Goal: Task Accomplishment & Management: Use online tool/utility

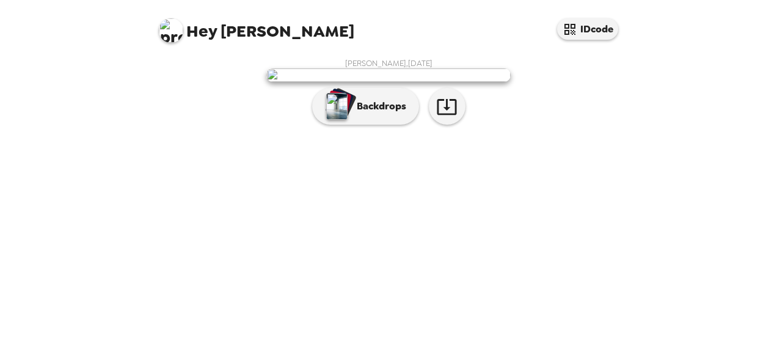
scroll to position [78, 0]
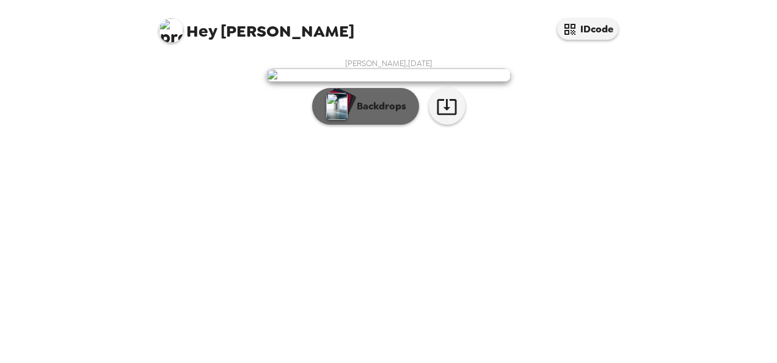
click at [362, 125] on button "Backdrops" at bounding box center [365, 106] width 107 height 37
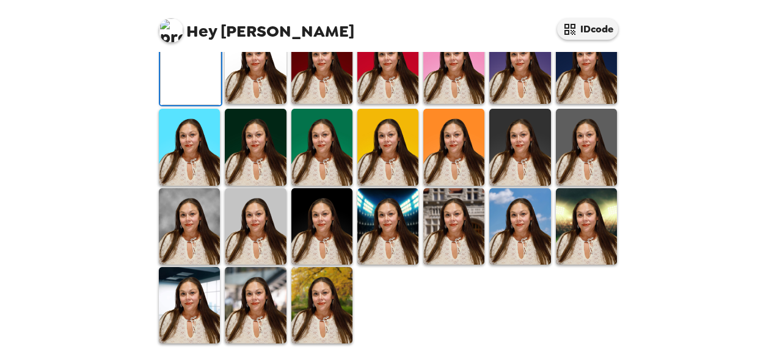
scroll to position [378, 0]
click at [321, 312] on img at bounding box center [321, 305] width 61 height 76
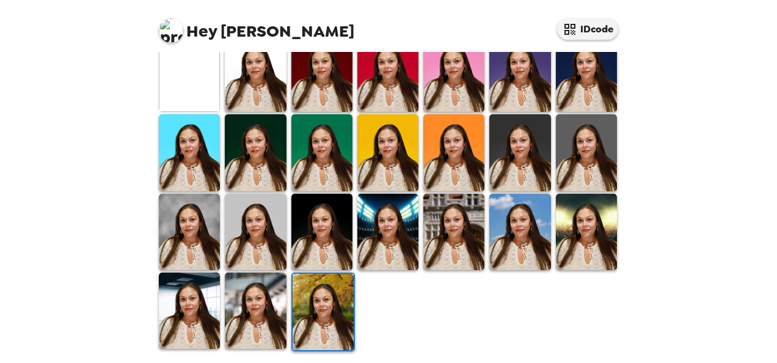
scroll to position [376, 0]
click at [262, 305] on img at bounding box center [255, 311] width 61 height 76
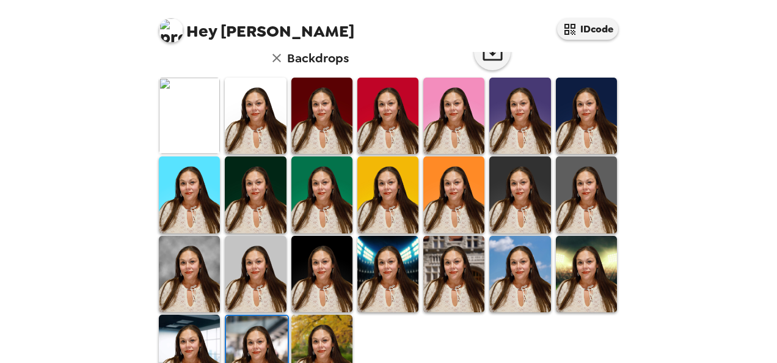
scroll to position [315, 0]
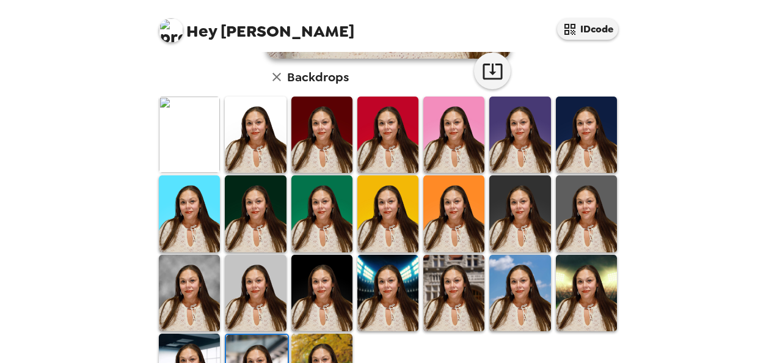
click at [52, 168] on div "Hey [PERSON_NAME] IDcode [PERSON_NAME] , [DATE] Backdrops" at bounding box center [388, 181] width 777 height 363
click at [277, 75] on icon "button" at bounding box center [276, 77] width 15 height 15
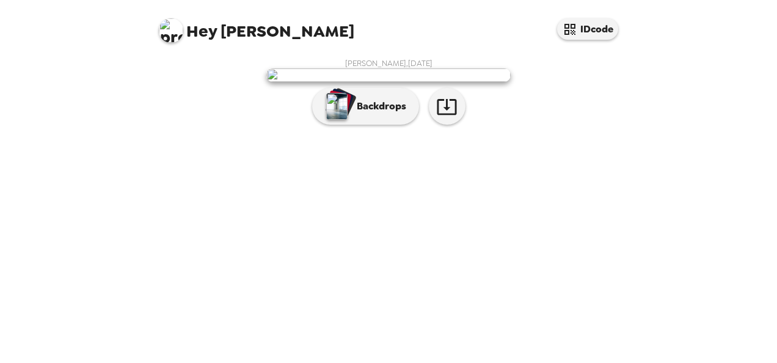
scroll to position [0, 0]
